Goal: Information Seeking & Learning: Learn about a topic

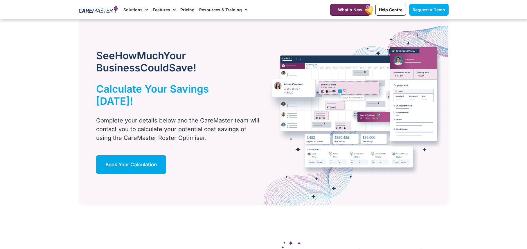
scroll to position [116, 0]
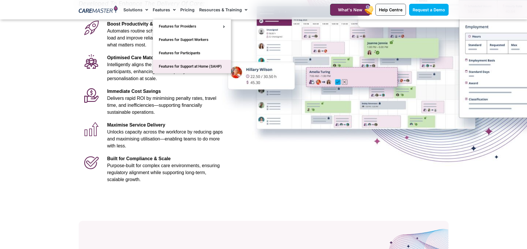
click at [181, 66] on link "Features for Support at Home (SAHP)" at bounding box center [192, 66] width 78 height 13
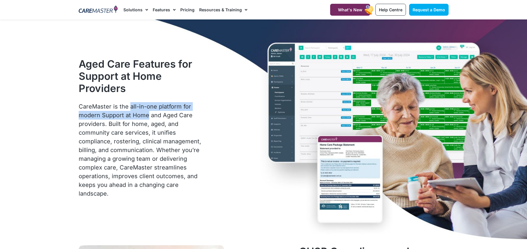
drag, startPoint x: 128, startPoint y: 106, endPoint x: 148, endPoint y: 115, distance: 21.8
click at [148, 115] on p "CareMaster is the all-in-one platform for modern Support at Home and Aged Care …" at bounding box center [142, 150] width 126 height 96
copy p "all-in-one platform for modern Support at Home"
